Goal: Task Accomplishment & Management: Use online tool/utility

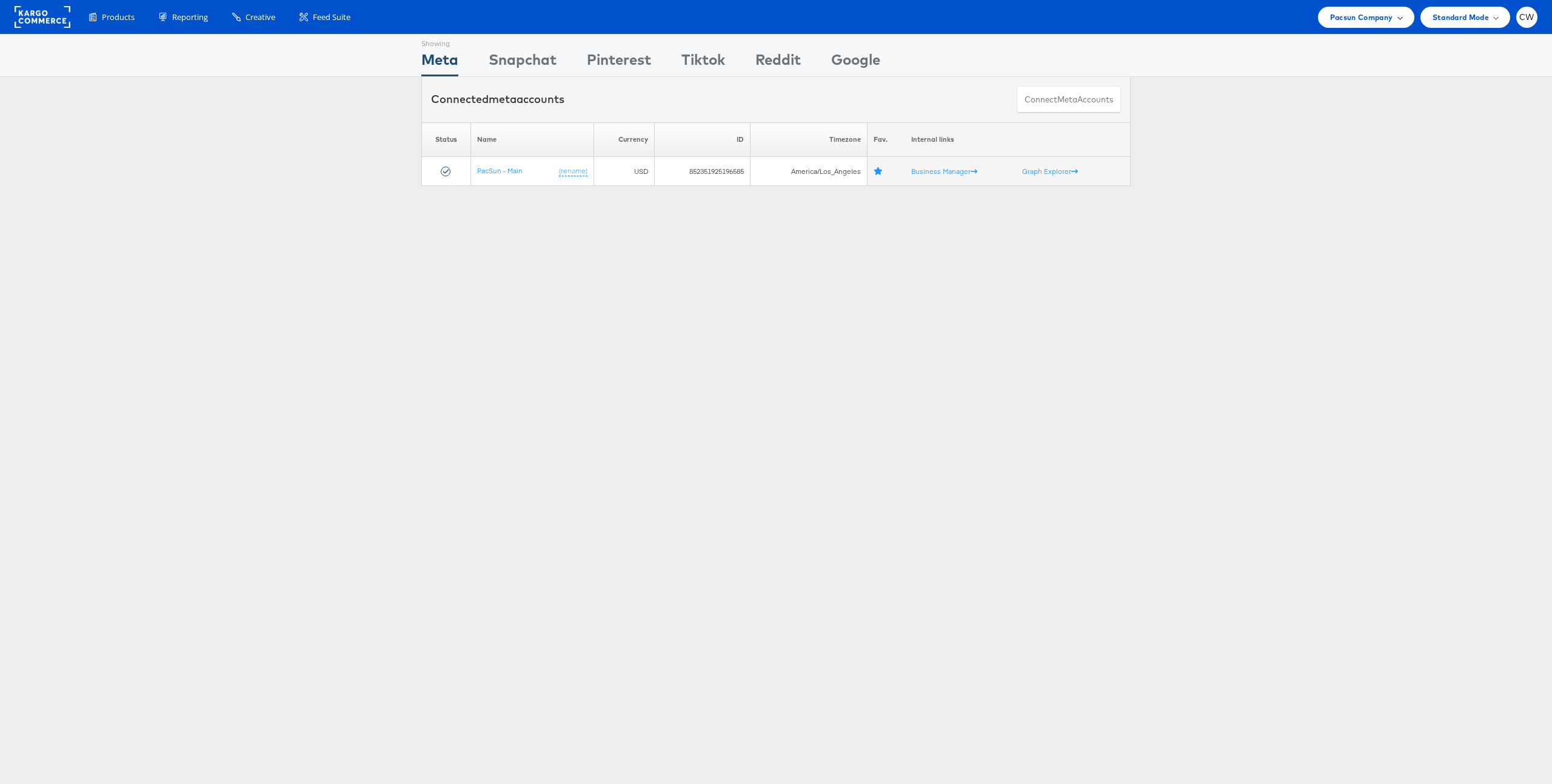
click at [1387, 26] on div "Pacsun Company" at bounding box center [1366, 17] width 96 height 21
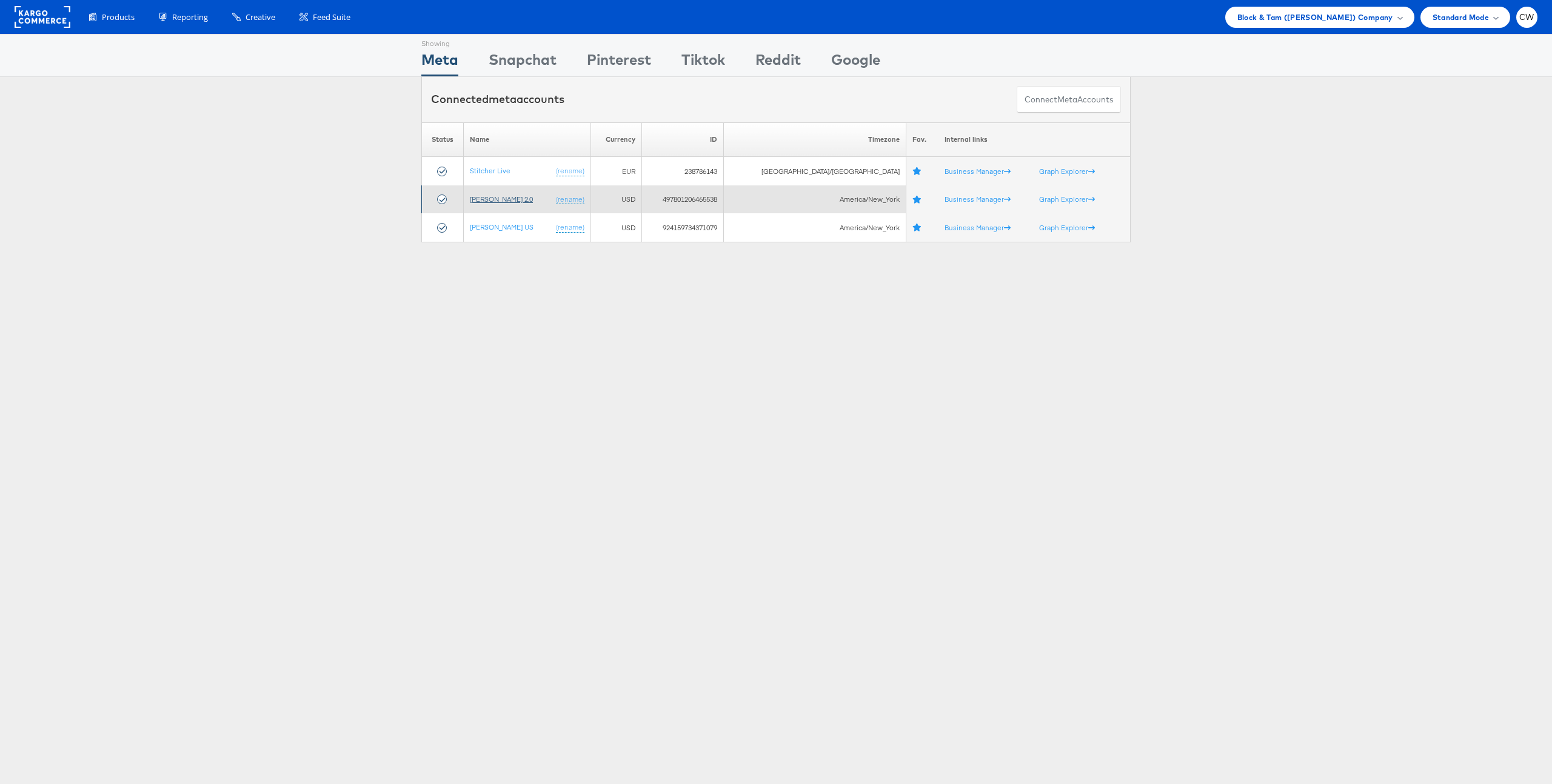
click at [529, 199] on link "[PERSON_NAME] 2.0" at bounding box center [501, 199] width 63 height 9
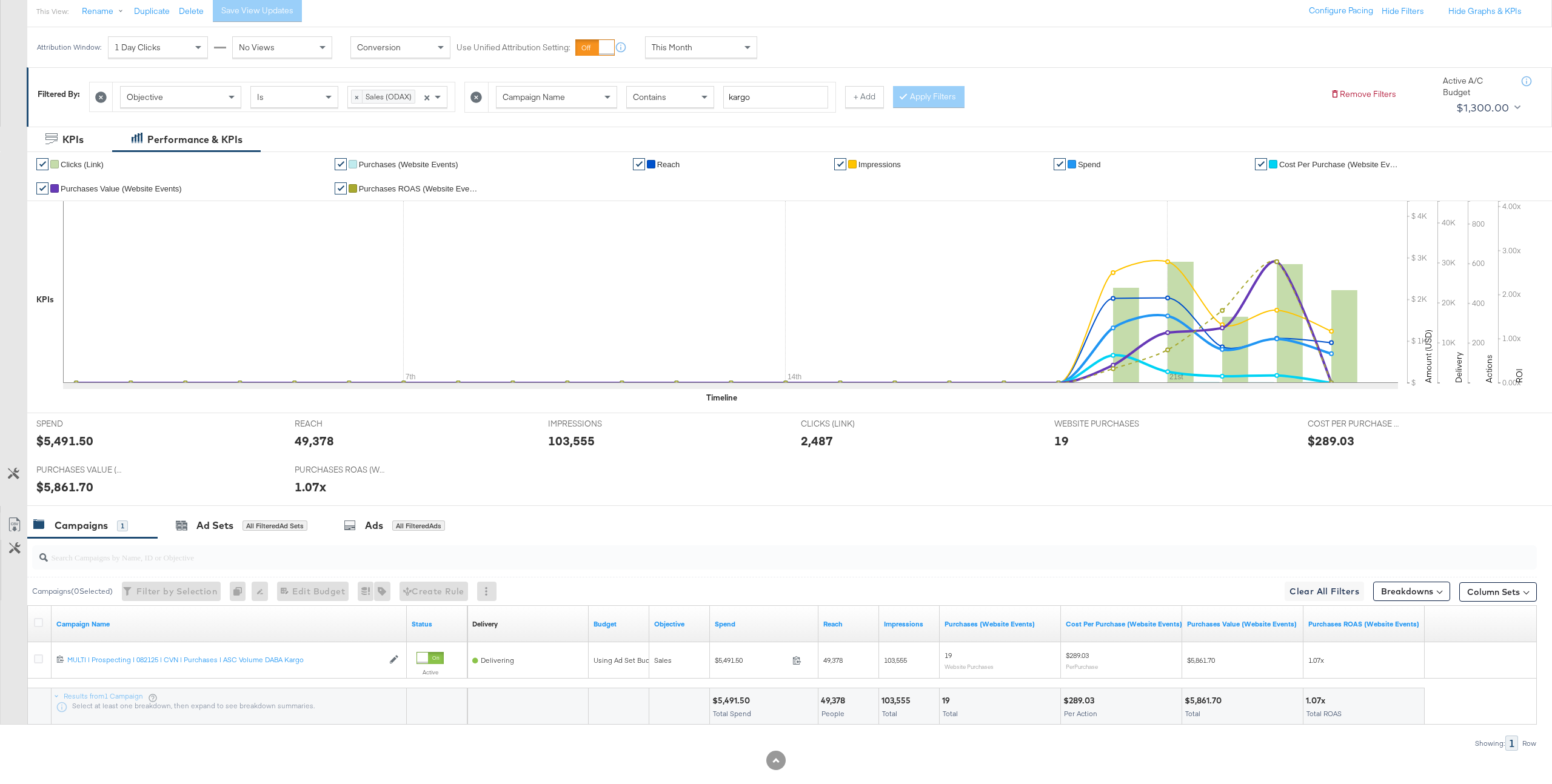
scroll to position [142, 0]
click at [703, 57] on div "This Month Custom [DATE] [DATE] Last 3 Days This Week (Mon - [DATE]) This Week …" at bounding box center [701, 46] width 112 height 22
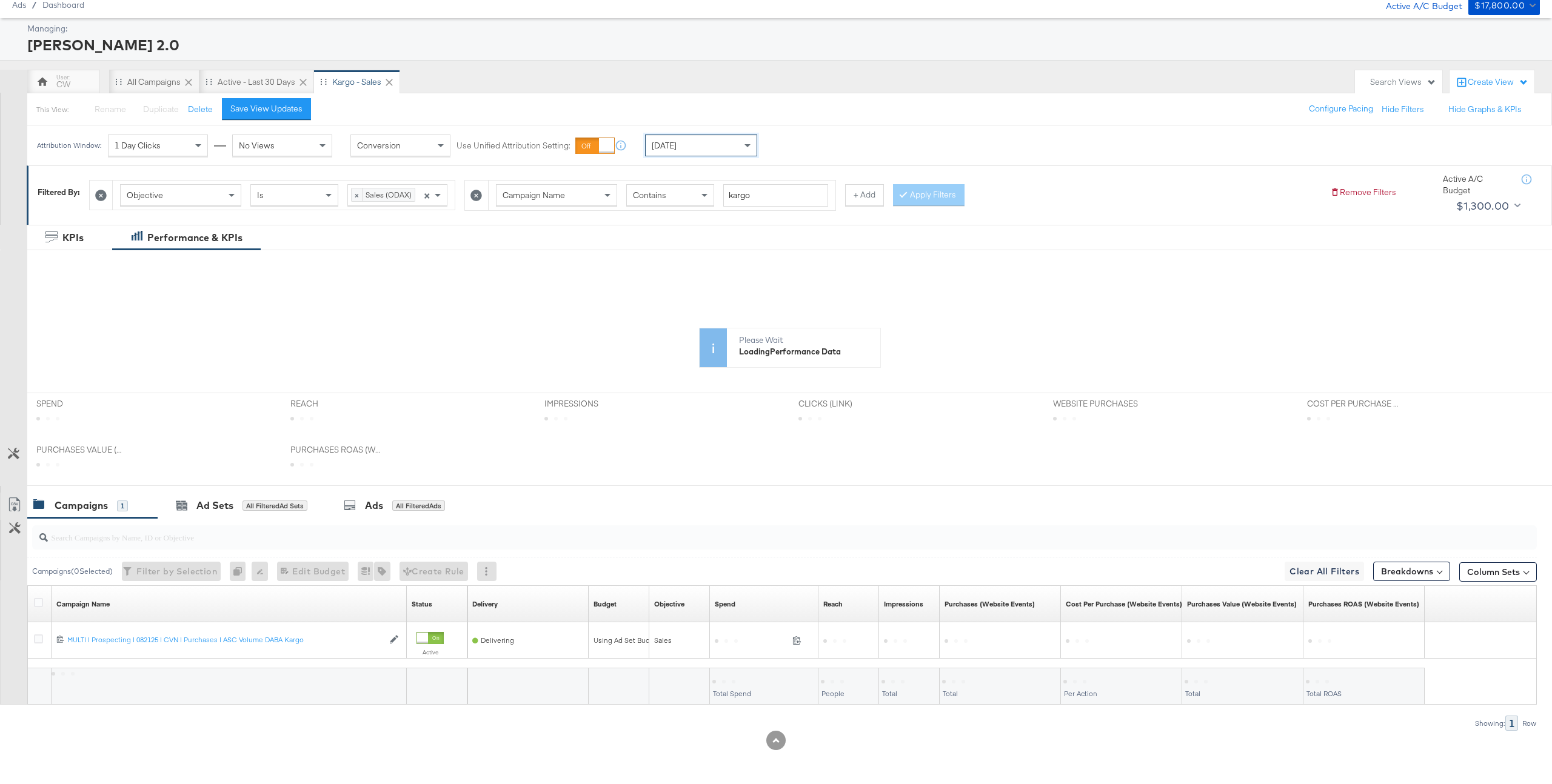
scroll to position [157, 0]
